Goal: Browse casually

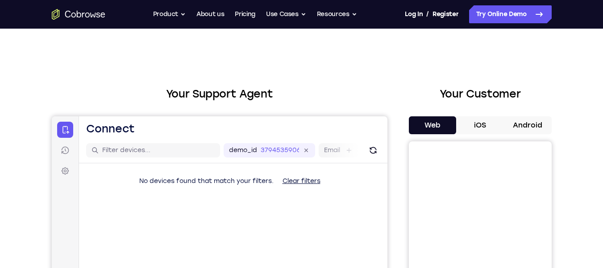
click at [524, 121] on button "Android" at bounding box center [528, 125] width 48 height 18
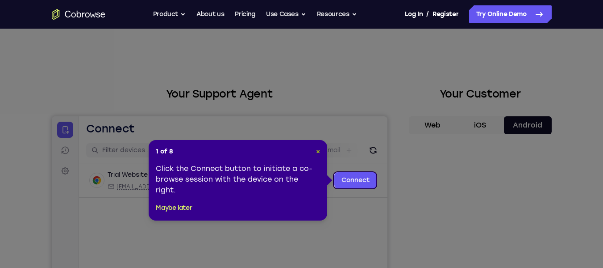
click at [318, 151] on span "×" at bounding box center [318, 151] width 4 height 8
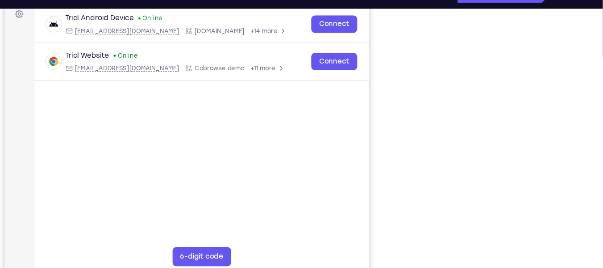
scroll to position [145, 0]
